Goal: Find specific page/section: Find specific page/section

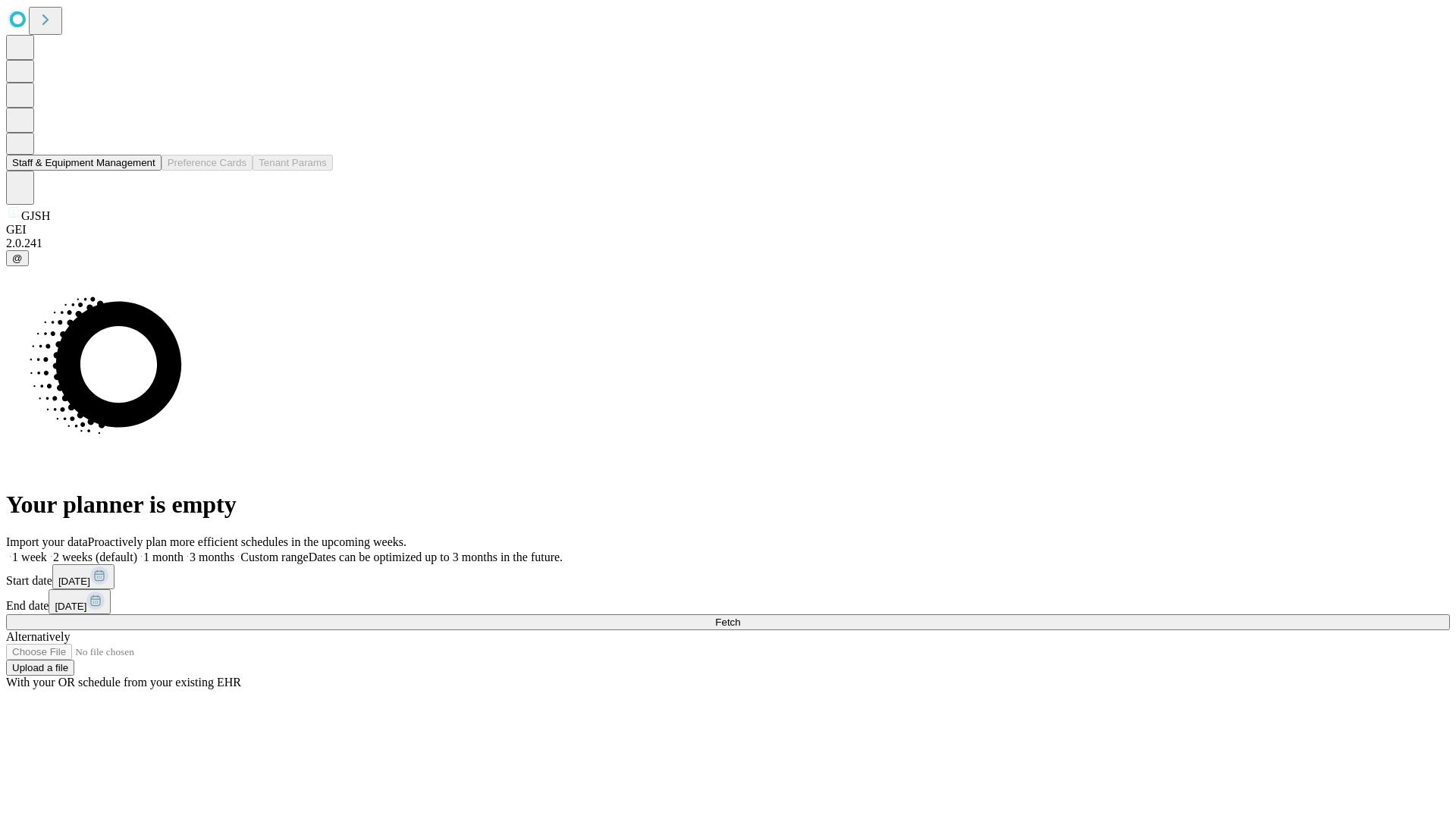
click at [144, 170] on button "Staff & Equipment Management" at bounding box center [84, 163] width 156 height 16
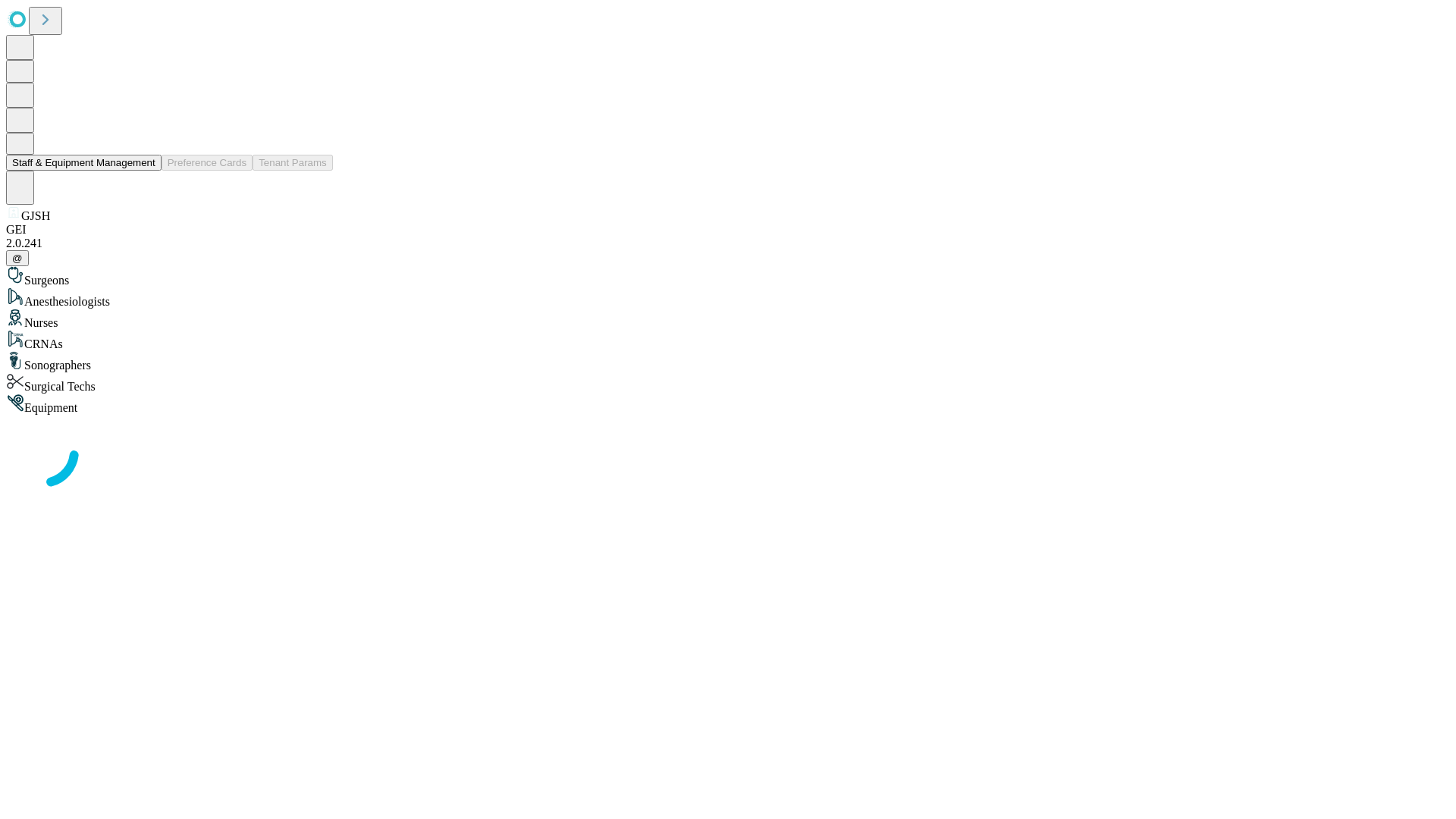
click at [144, 170] on button "Staff & Equipment Management" at bounding box center [84, 163] width 156 height 16
